Goal: Transaction & Acquisition: Register for event/course

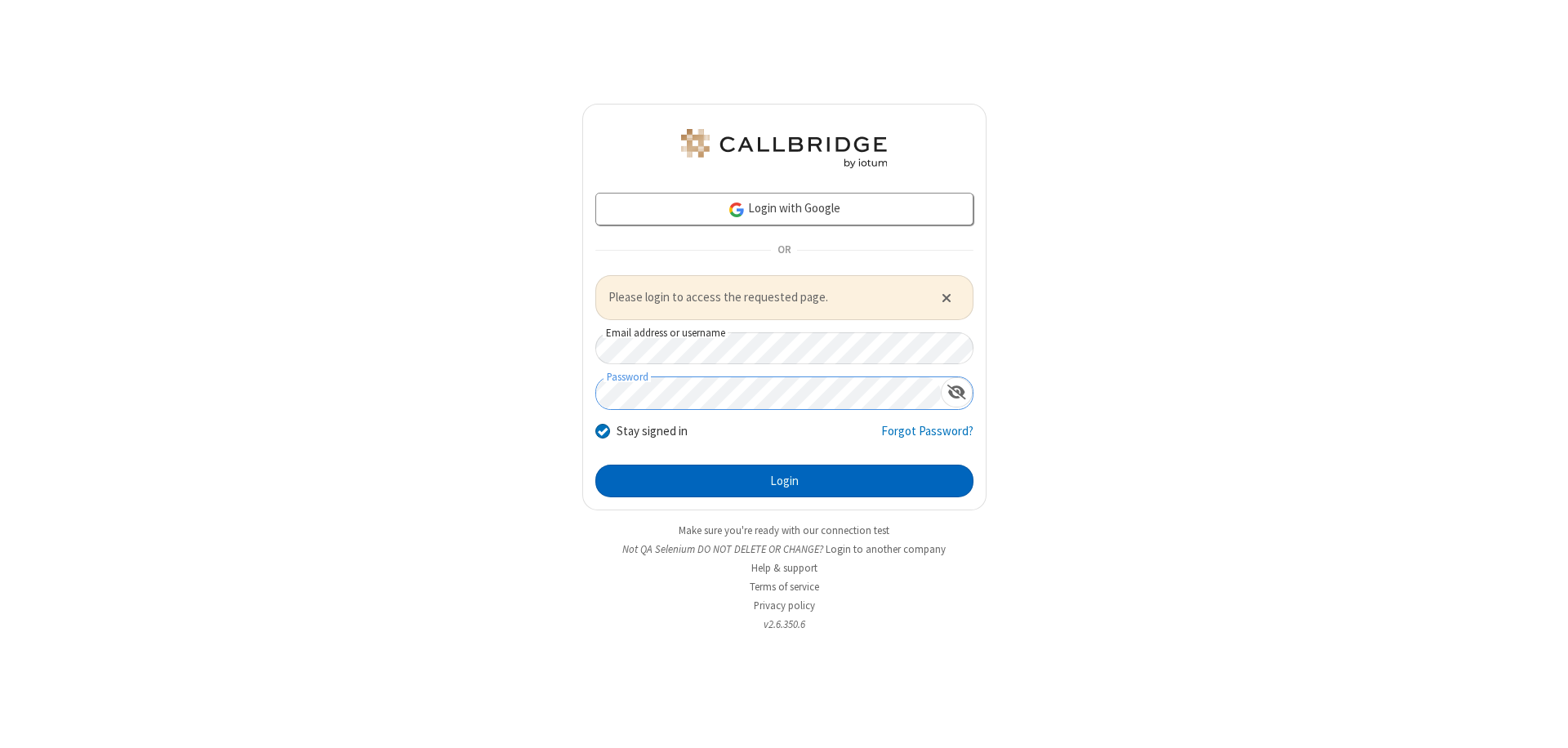
click at [784, 480] on button "Login" at bounding box center [785, 480] width 378 height 32
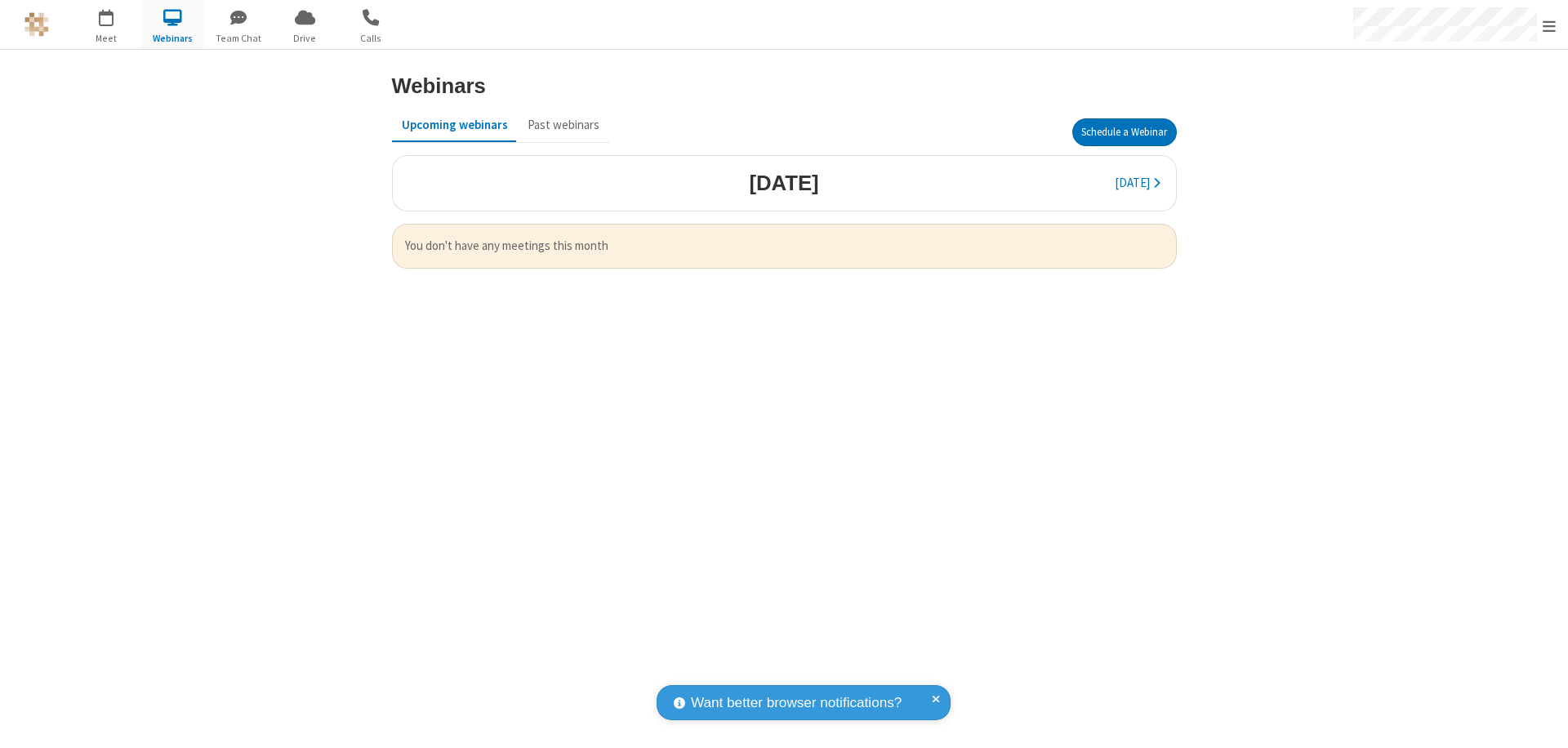
click at [1123, 132] on button "Schedule a Webinar" at bounding box center [1124, 132] width 105 height 27
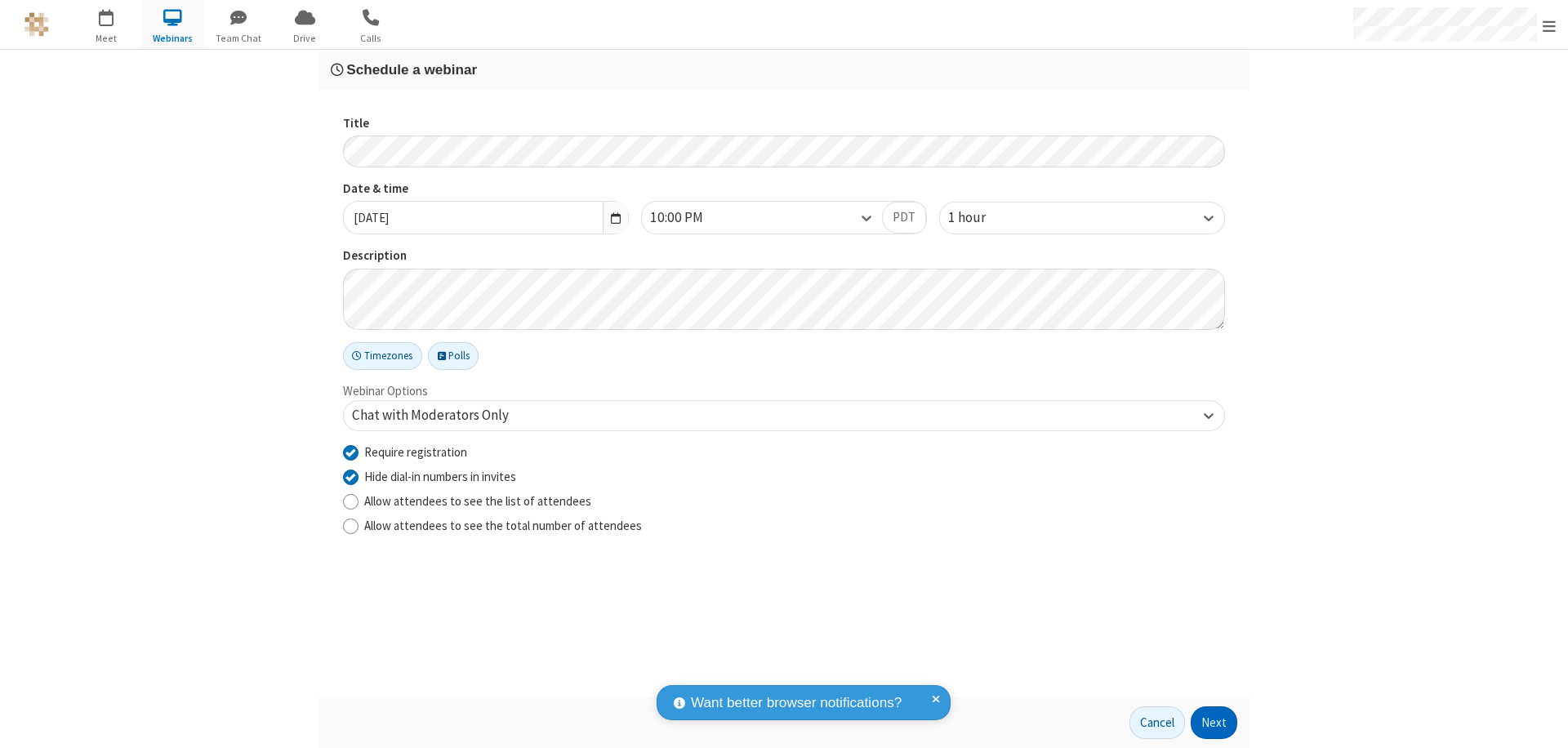
click at [1215, 722] on button "Next" at bounding box center [1214, 721] width 46 height 32
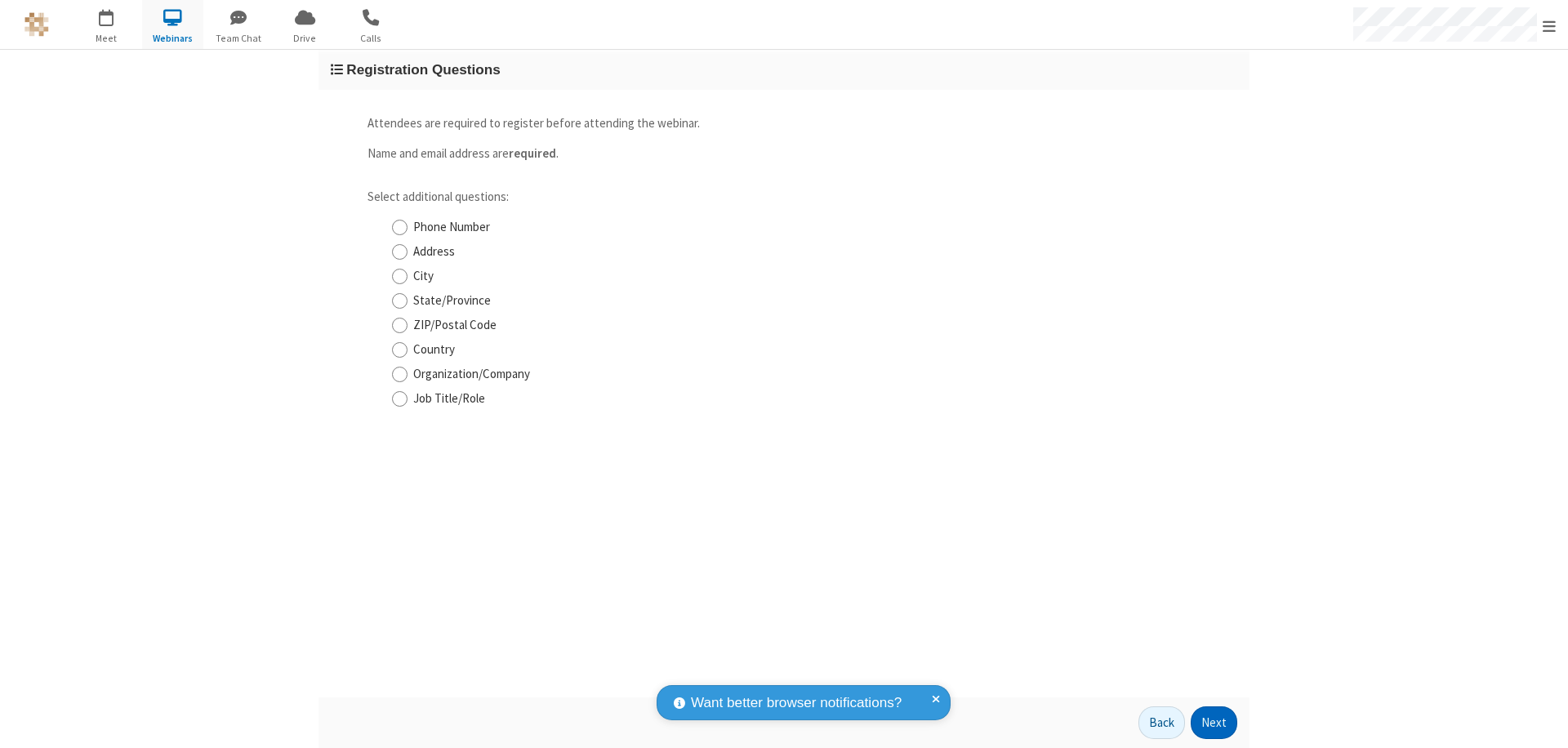
click at [399, 227] on input "Phone Number" at bounding box center [399, 227] width 16 height 17
checkbox input "true"
click at [1215, 722] on button "Next" at bounding box center [1214, 721] width 46 height 32
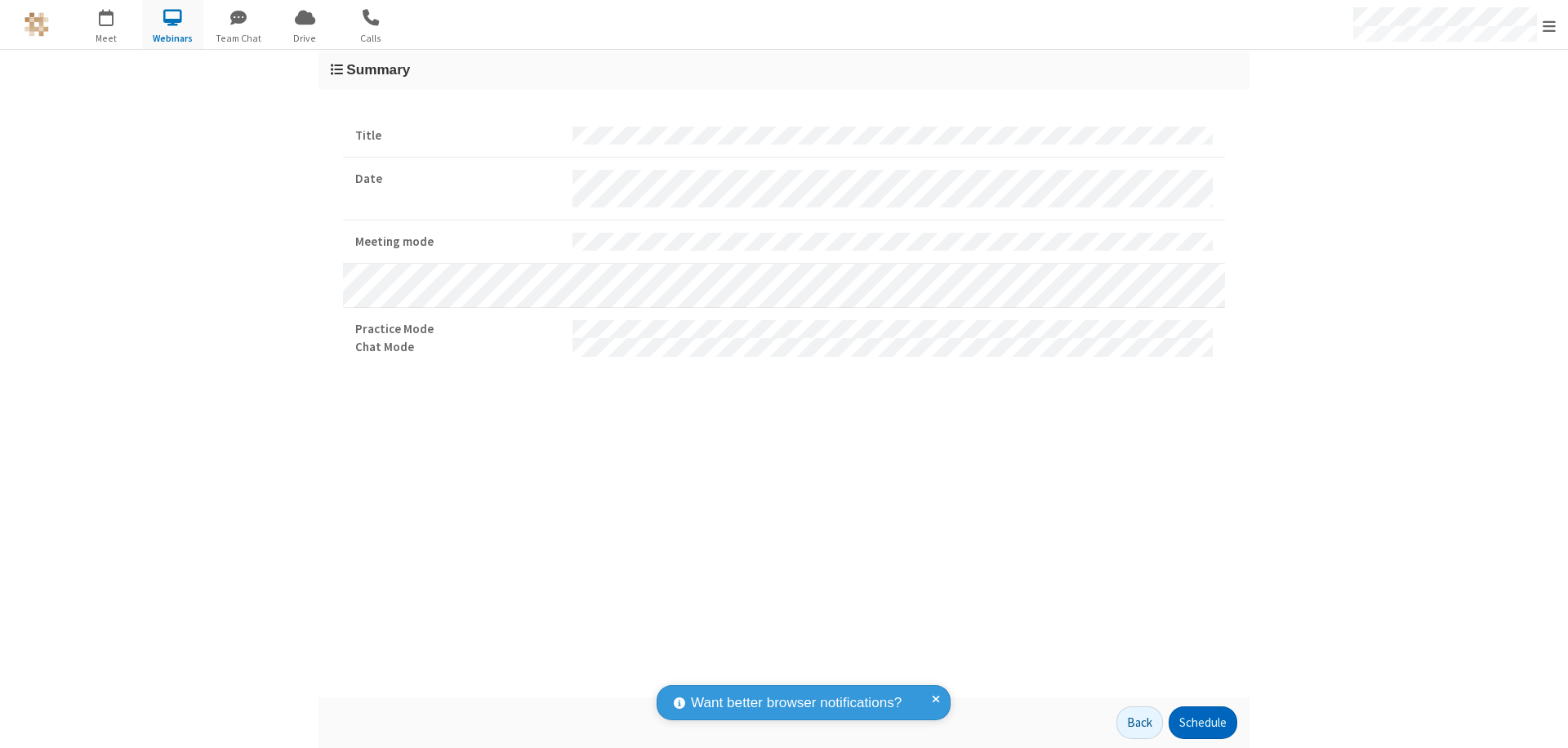
click at [1202, 722] on button "Schedule" at bounding box center [1202, 721] width 69 height 32
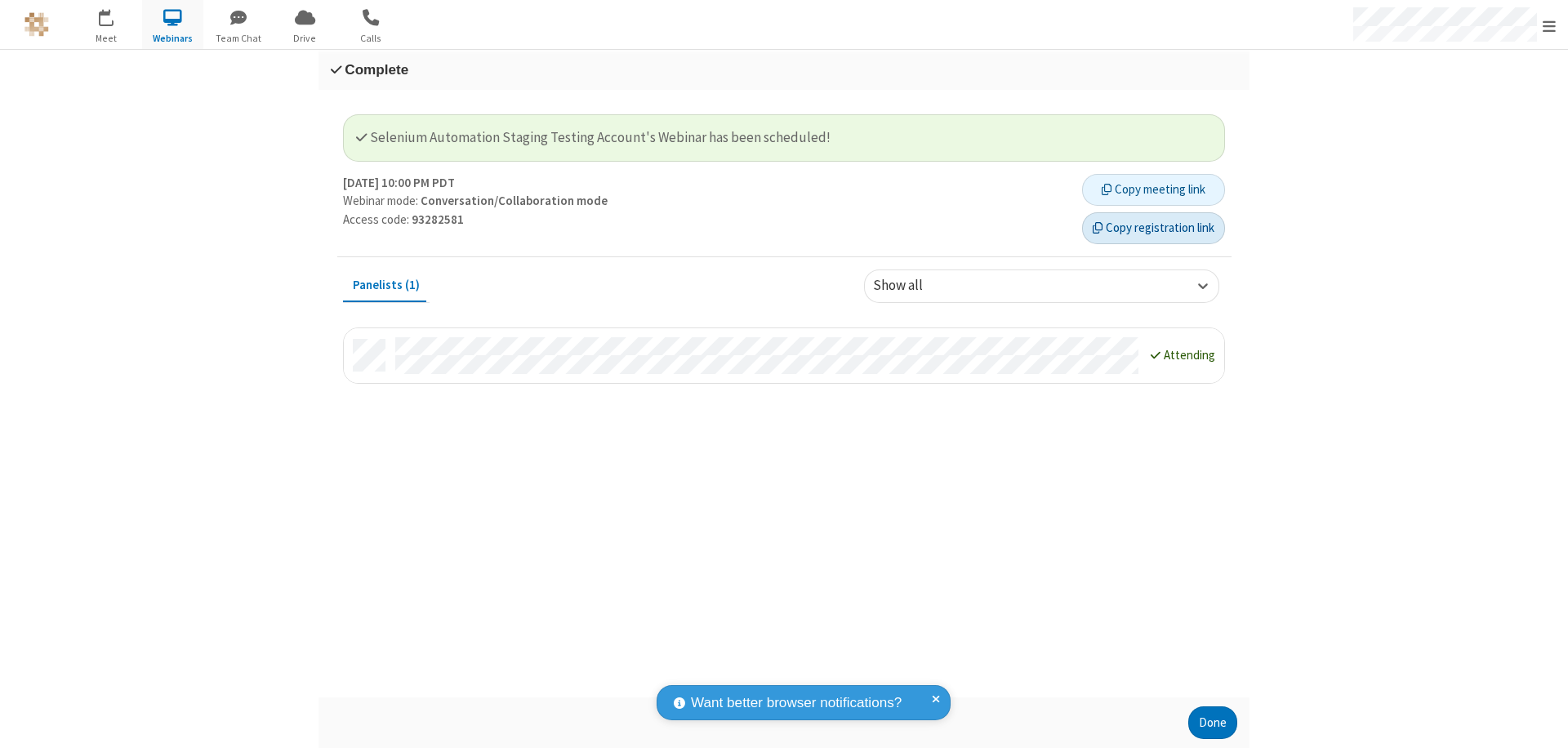
click at [1153, 228] on button "Copy registration link" at bounding box center [1153, 228] width 143 height 32
click at [1213, 722] on button "Done" at bounding box center [1212, 721] width 49 height 32
